Goal: Communication & Community: Answer question/provide support

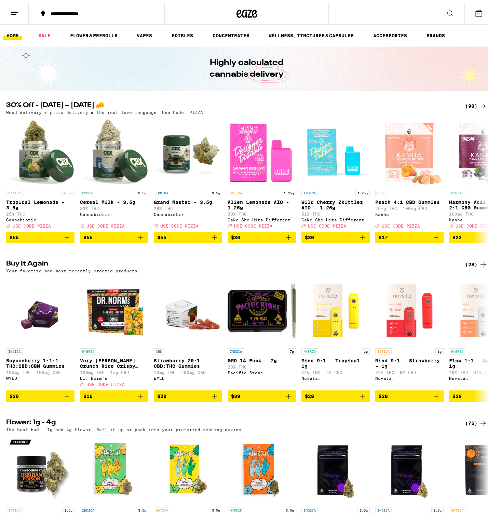
click at [209, 102] on h2 "30% Off - [DATE] – [DATE] 🧀" at bounding box center [230, 103] width 448 height 8
click at [15, 13] on icon at bounding box center [14, 10] width 8 height 8
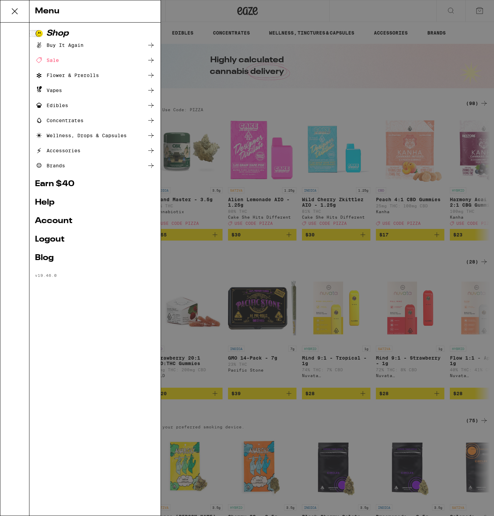
click at [57, 224] on link "Account" at bounding box center [95, 221] width 120 height 8
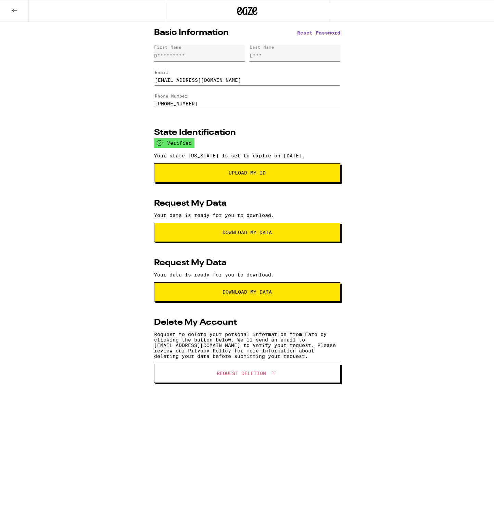
click at [15, 12] on icon at bounding box center [14, 10] width 8 height 8
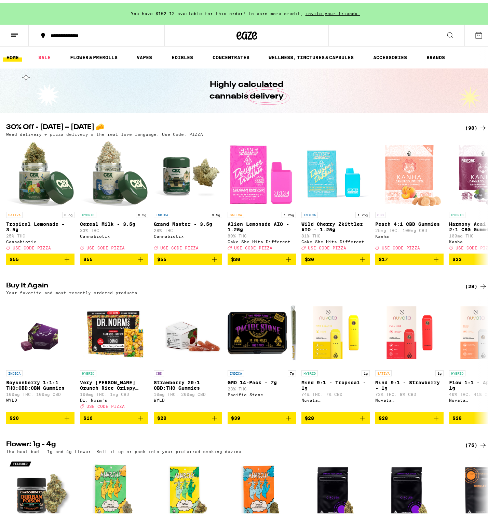
click at [21, 36] on button at bounding box center [14, 33] width 29 height 22
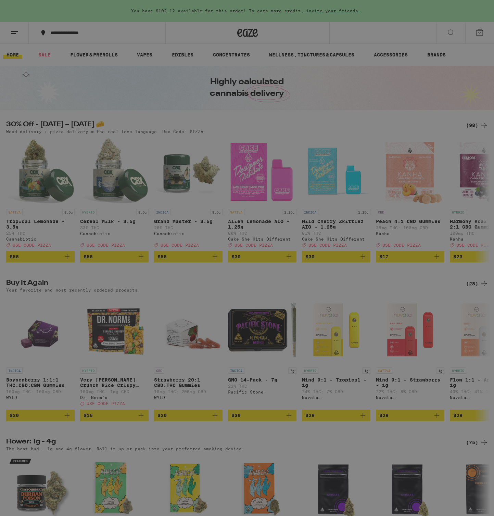
click at [56, 349] on div "Shop Buy It Again Sale Flower & Prerolls Vapes Edibles Concentrates Wellness, D…" at bounding box center [94, 269] width 131 height 493
click at [238, 220] on div "Menu Shop Buy It Again Sale Flower & Prerolls Vapes Edibles Concentrates Wellne…" at bounding box center [247, 258] width 494 height 516
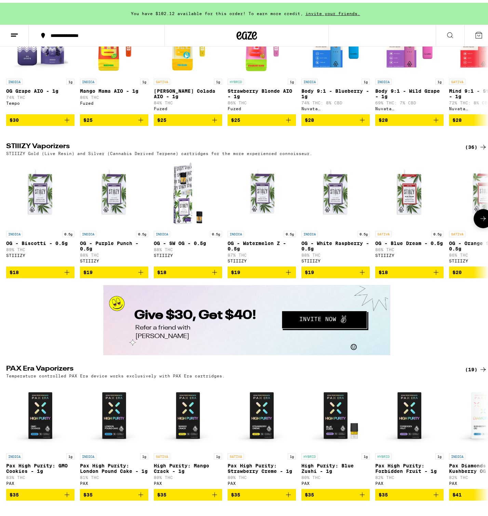
scroll to position [1141, 0]
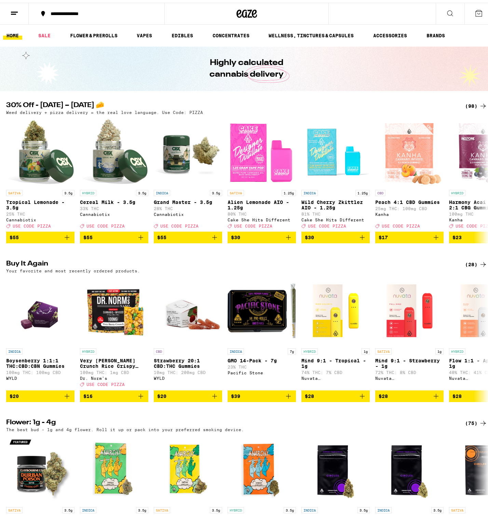
drag, startPoint x: 327, startPoint y: 78, endPoint x: 324, endPoint y: 113, distance: 34.3
click at [327, 78] on div "Highly calculated cannabis delivery" at bounding box center [247, 66] width 263 height 44
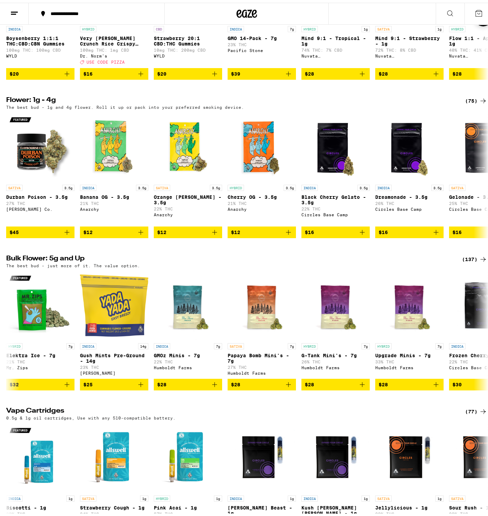
scroll to position [443, 0]
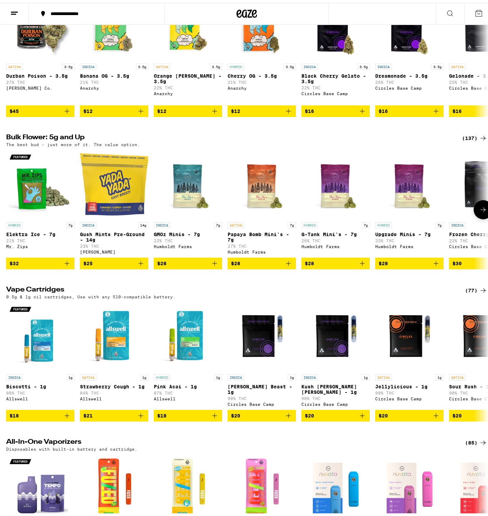
click at [115, 208] on img "Open page for Gush Mints Pre-Ground - 14g from Yada Yada" at bounding box center [114, 181] width 68 height 68
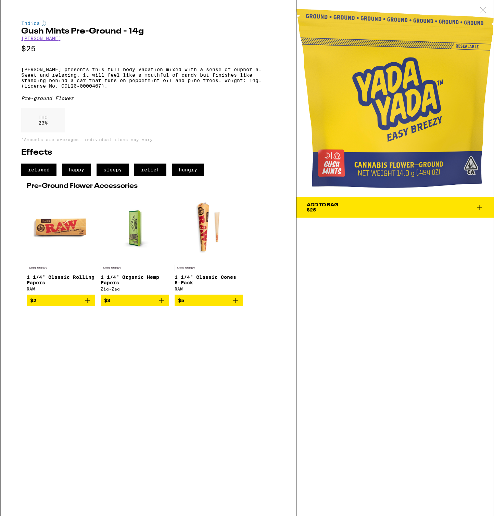
click at [485, 6] on div at bounding box center [482, 11] width 21 height 22
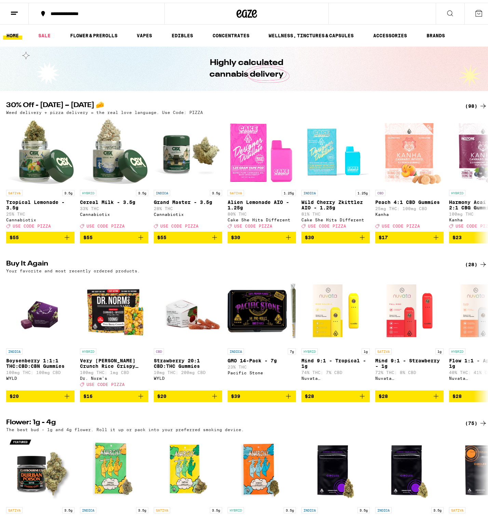
click at [46, 39] on ul "HOME SALE FLOWER & PREROLLS VAPES EDIBLES CONCENTRATES WELLNESS, TINCTURES & CA…" at bounding box center [247, 33] width 494 height 22
click at [47, 33] on link "SALE" at bounding box center [44, 33] width 19 height 8
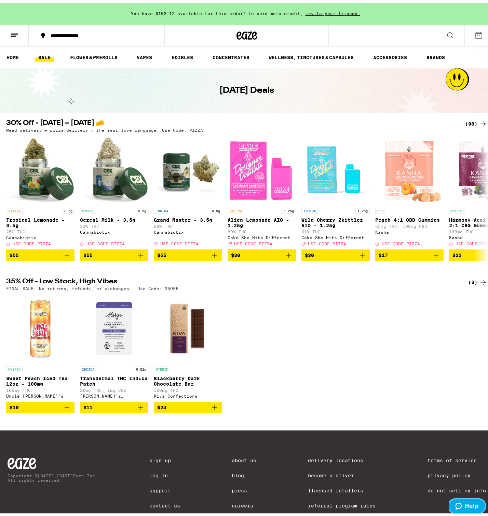
click at [469, 509] on button "Help" at bounding box center [467, 506] width 39 height 16
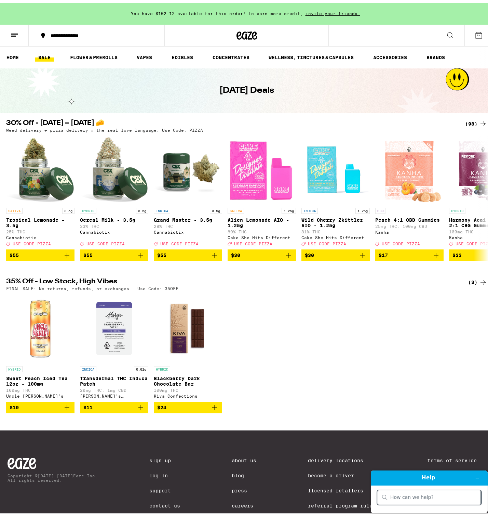
click at [426, 499] on input "search" at bounding box center [434, 497] width 86 height 6
type input "Hello, this is Diego from engineering. Just doing a test that our chat is back …"
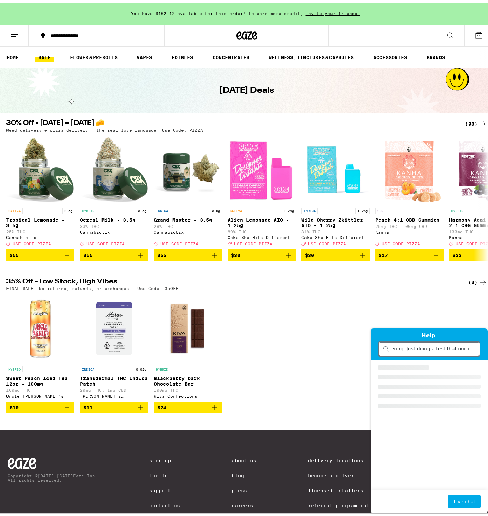
scroll to position [0, 0]
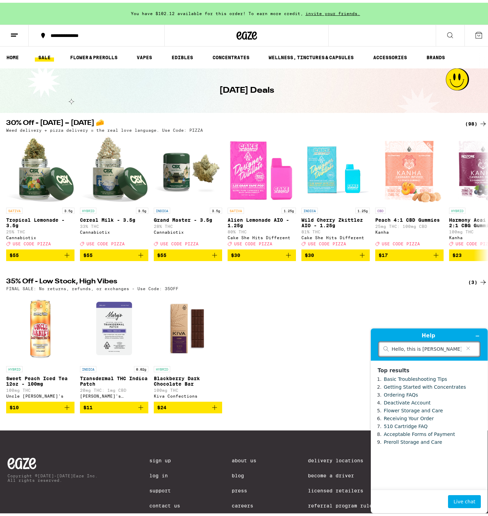
click at [435, 349] on input "Hello, this is Diego from engineering. Just doing a test that our chat is back …" at bounding box center [427, 349] width 70 height 6
click at [476, 335] on icon "Minimize widget" at bounding box center [477, 335] width 5 height 5
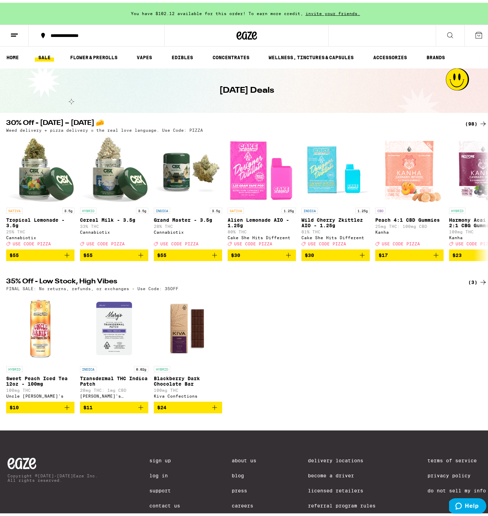
click at [266, 357] on div "HYBRID Sweet Peach Iced Tea 12oz - 100mg 100mg THC Uncle Arnie's $10 INDICA 0.0…" at bounding box center [247, 350] width 493 height 119
click at [10, 53] on link "HOME" at bounding box center [12, 55] width 19 height 8
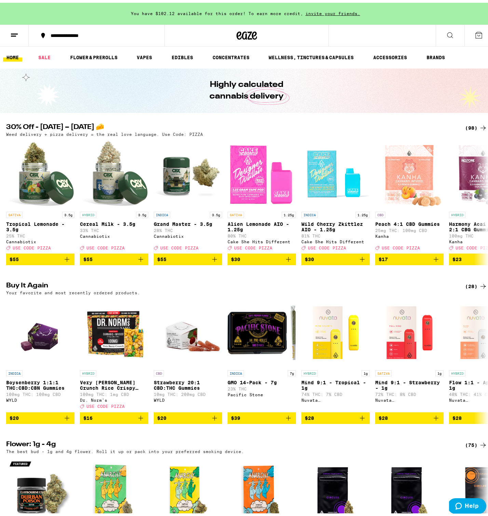
click at [15, 38] on button at bounding box center [14, 33] width 29 height 22
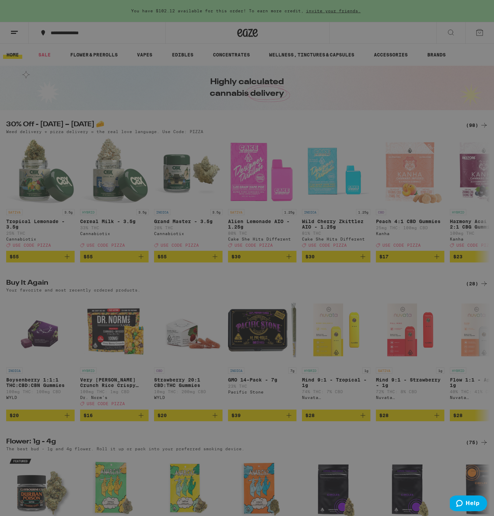
click at [51, 201] on link "Help" at bounding box center [95, 202] width 120 height 8
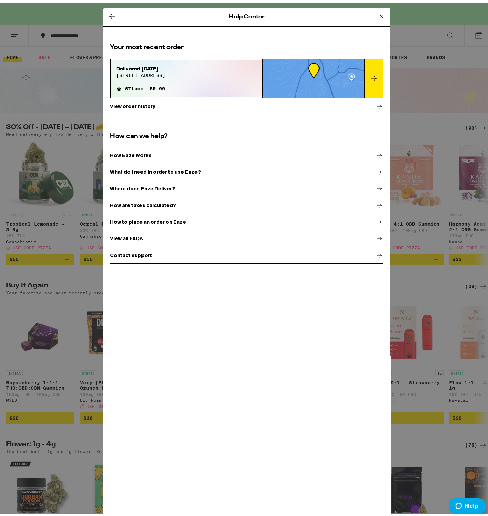
click at [138, 250] on p "Contact support" at bounding box center [131, 252] width 42 height 5
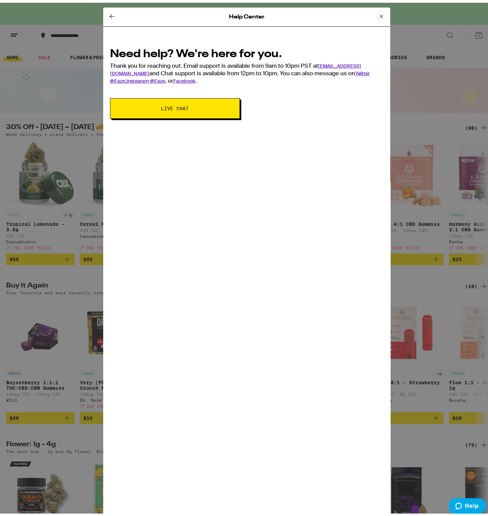
click at [151, 105] on span "Live Chat" at bounding box center [175, 105] width 75 height 5
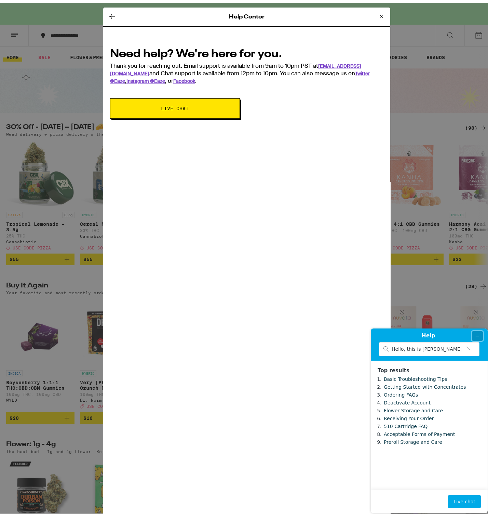
click at [480, 337] on icon "Minimize widget" at bounding box center [477, 335] width 5 height 5
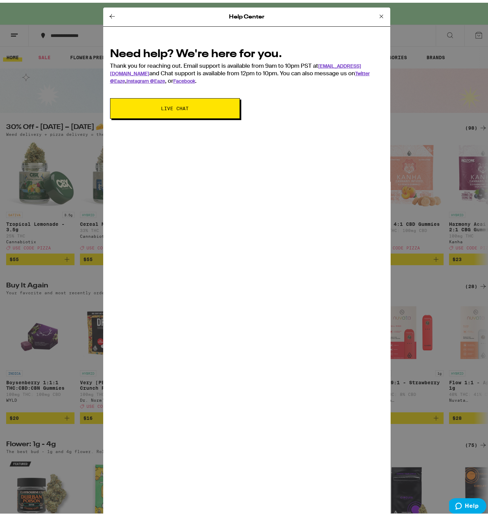
click at [379, 16] on icon at bounding box center [382, 14] width 8 height 8
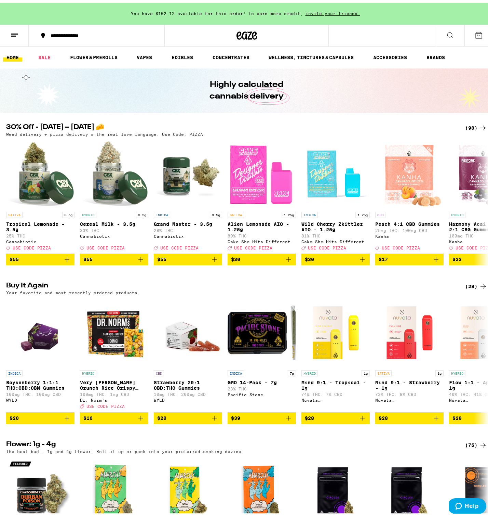
click at [116, 92] on div "Highly calculated cannabis delivery" at bounding box center [247, 88] width 263 height 44
